Goal: Task Accomplishment & Management: Use online tool/utility

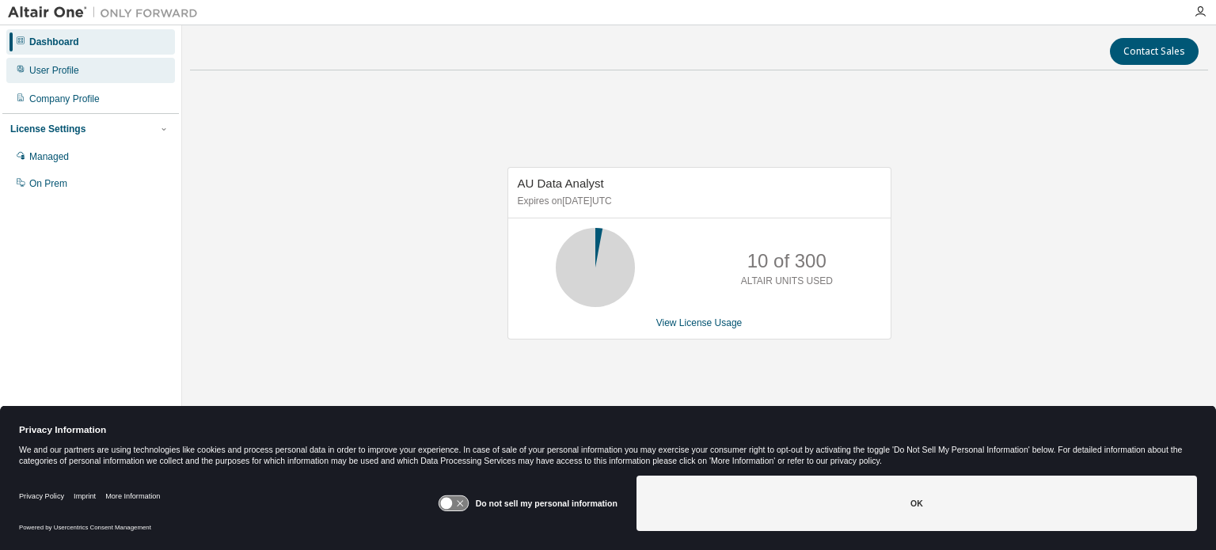
click at [54, 70] on div "User Profile" at bounding box center [54, 70] width 50 height 13
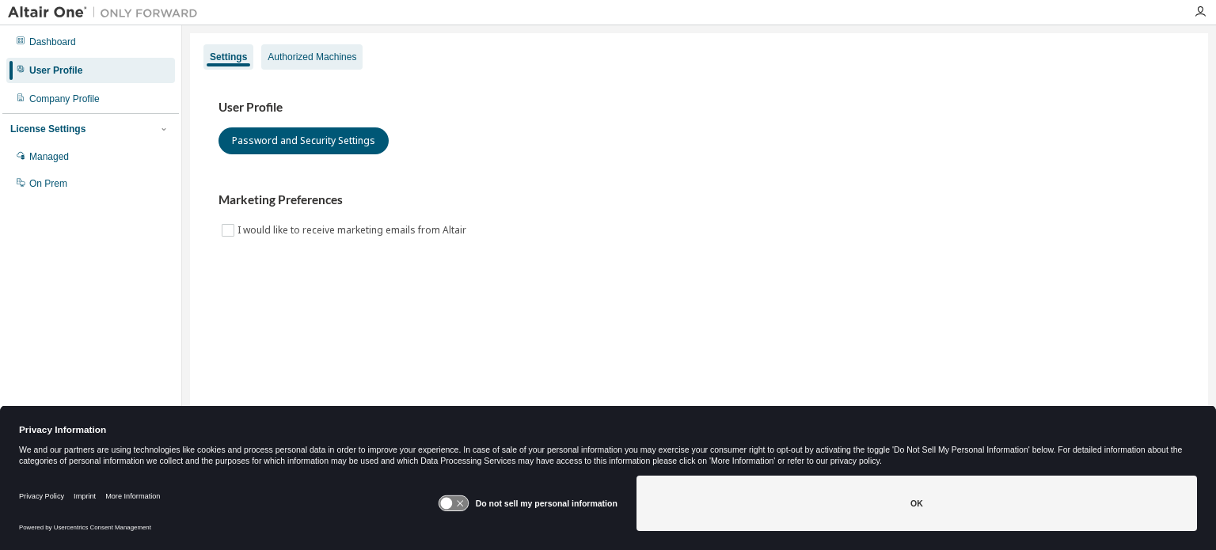
click at [317, 55] on div "Authorized Machines" at bounding box center [312, 57] width 89 height 13
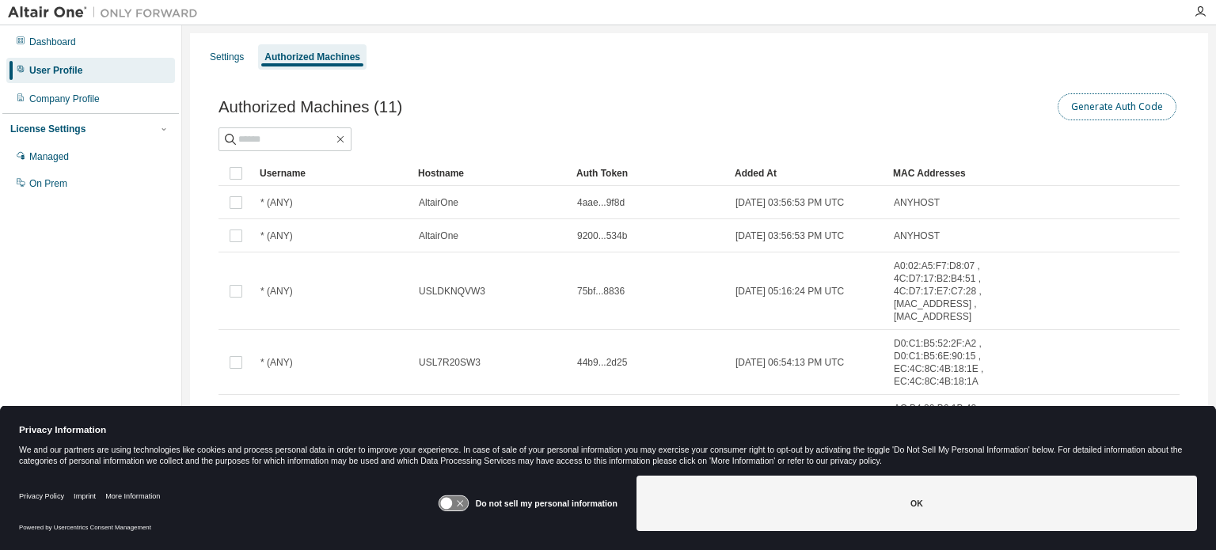
click at [1102, 107] on button "Generate Auth Code" at bounding box center [1117, 106] width 119 height 27
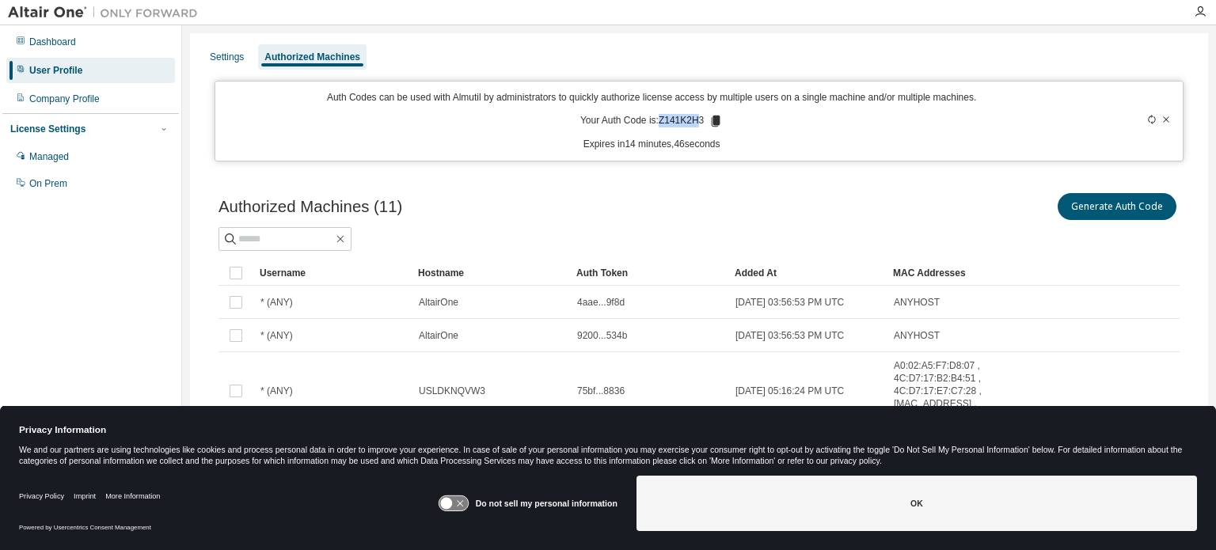
drag, startPoint x: 656, startPoint y: 121, endPoint x: 685, endPoint y: 123, distance: 29.3
click at [685, 123] on p "Your Auth Code is: Z141K2H3" at bounding box center [651, 121] width 143 height 14
click at [661, 133] on div "Auth Codes can be used with Almutil by administrators to quickly authorize lice…" at bounding box center [652, 121] width 854 height 60
drag, startPoint x: 654, startPoint y: 116, endPoint x: 676, endPoint y: 116, distance: 22.2
click at [676, 116] on p "Your Auth Code is: Z141K2H3" at bounding box center [651, 121] width 143 height 14
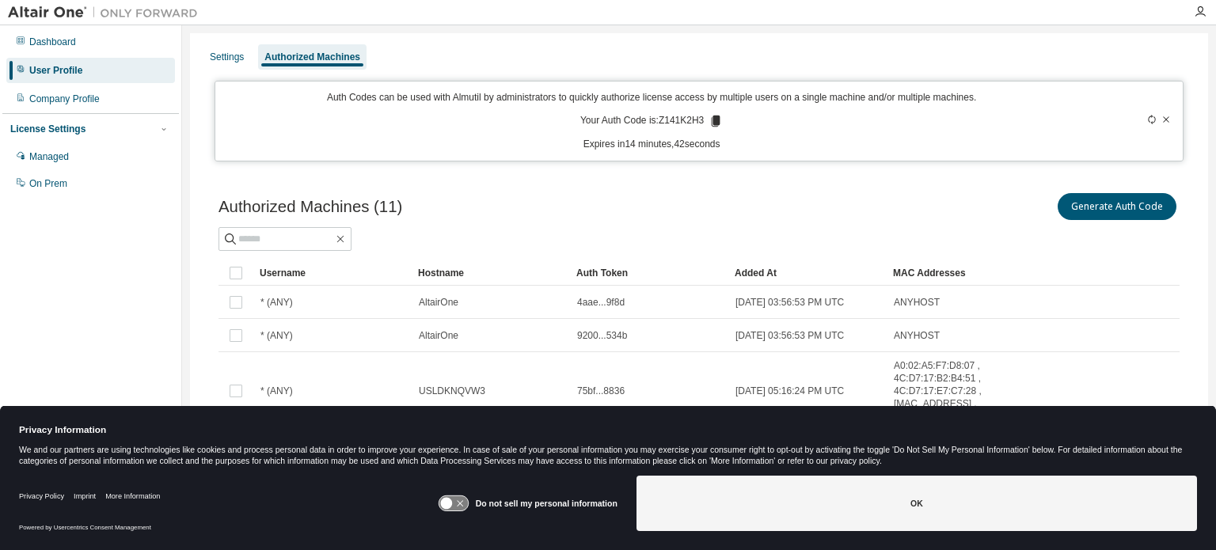
click at [670, 131] on div "Auth Codes can be used with Almutil by administrators to quickly authorize lice…" at bounding box center [652, 121] width 854 height 60
drag, startPoint x: 657, startPoint y: 119, endPoint x: 699, endPoint y: 118, distance: 42.0
click at [699, 118] on p "Your Auth Code is: Z141K2H3" at bounding box center [651, 121] width 143 height 14
copy p "Z141K2H3"
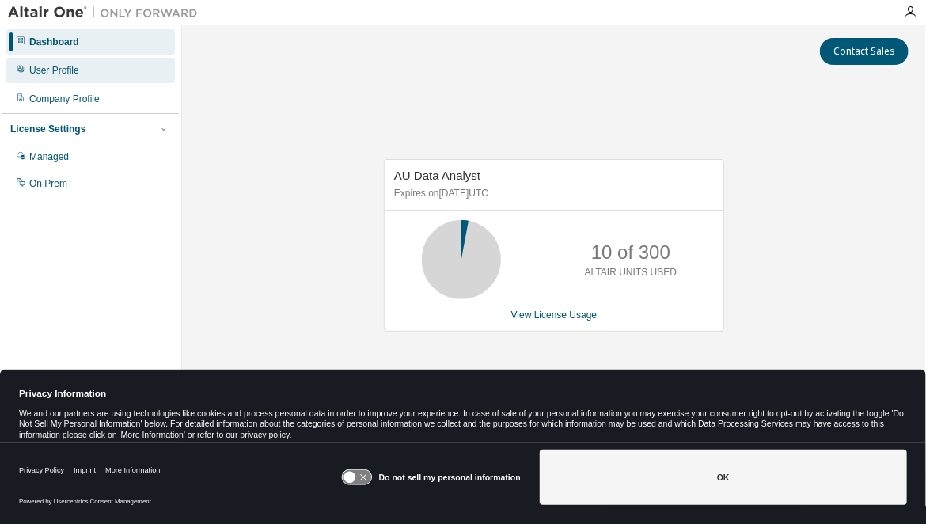
click at [45, 69] on div "User Profile" at bounding box center [54, 70] width 50 height 13
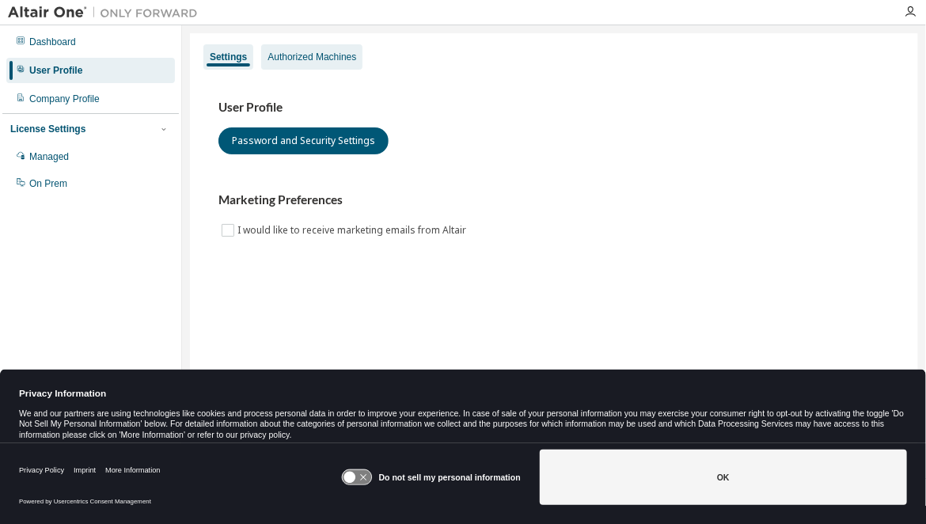
click at [292, 52] on div "Authorized Machines" at bounding box center [312, 57] width 89 height 13
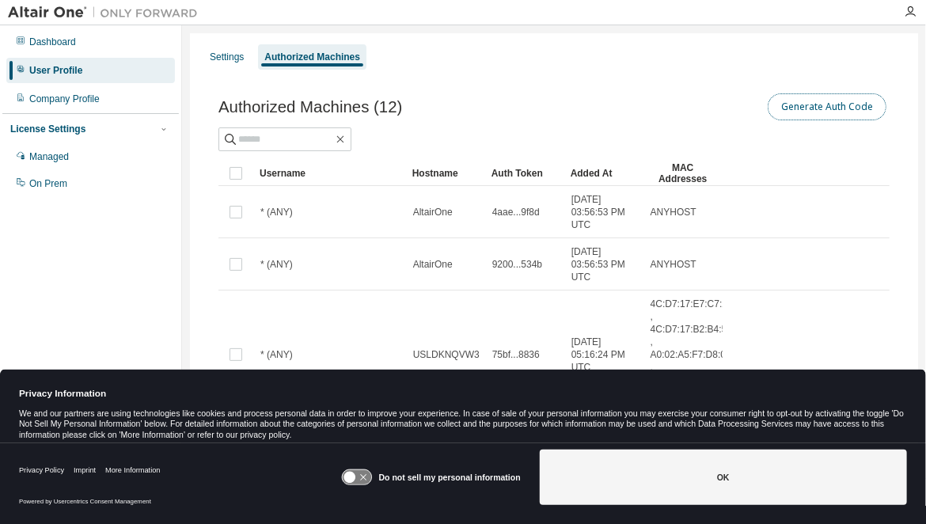
click at [801, 109] on button "Generate Auth Code" at bounding box center [827, 106] width 119 height 27
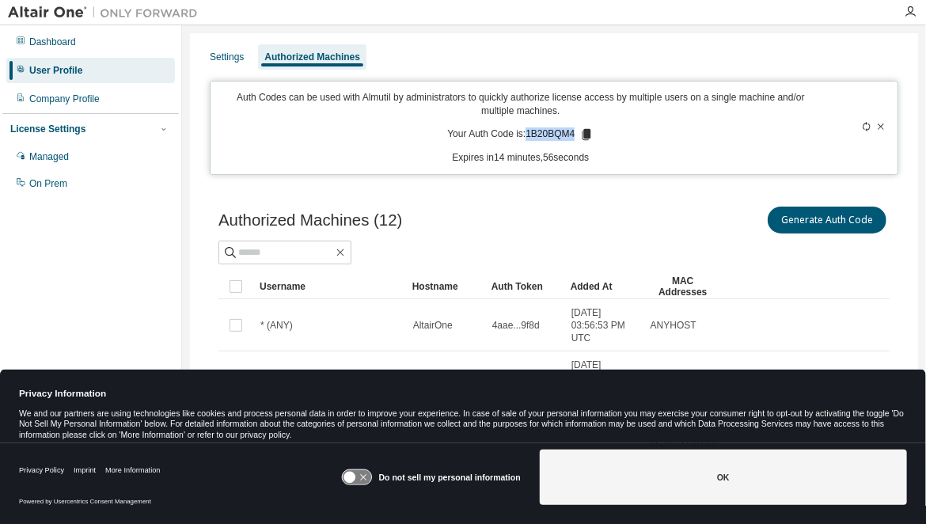
drag, startPoint x: 524, startPoint y: 134, endPoint x: 570, endPoint y: 135, distance: 46.0
click at [570, 135] on p "Your Auth Code is: 1B20BQM4" at bounding box center [520, 134] width 146 height 14
copy p "1B20BQM4"
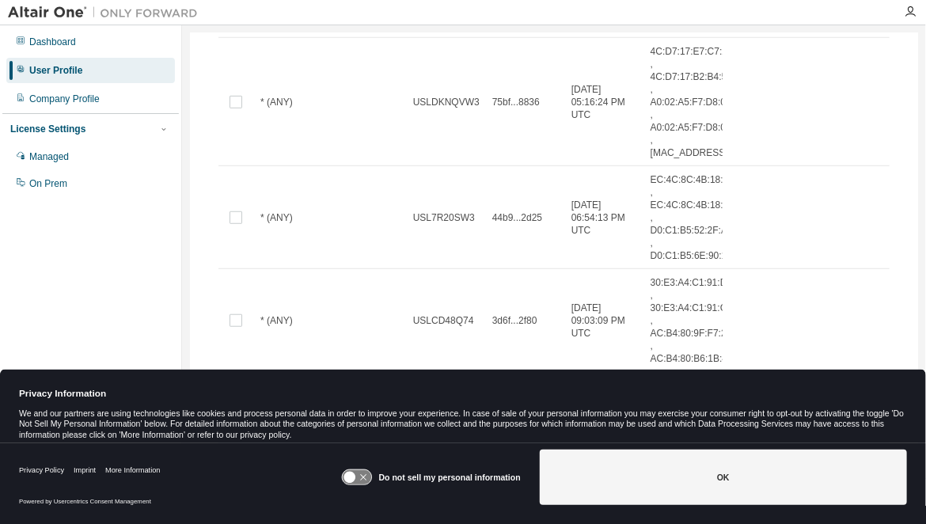
scroll to position [396, 0]
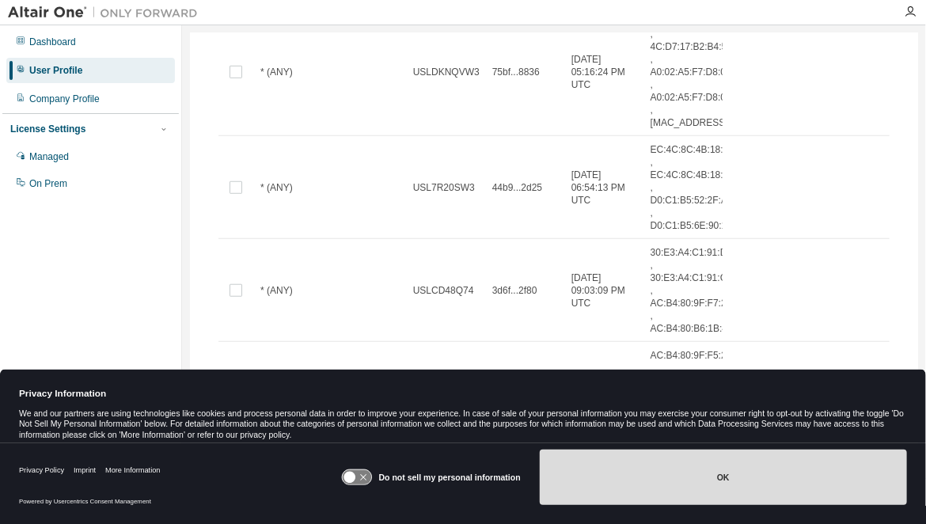
click at [715, 477] on button "OK" at bounding box center [723, 477] width 367 height 55
